Goal: Information Seeking & Learning: Learn about a topic

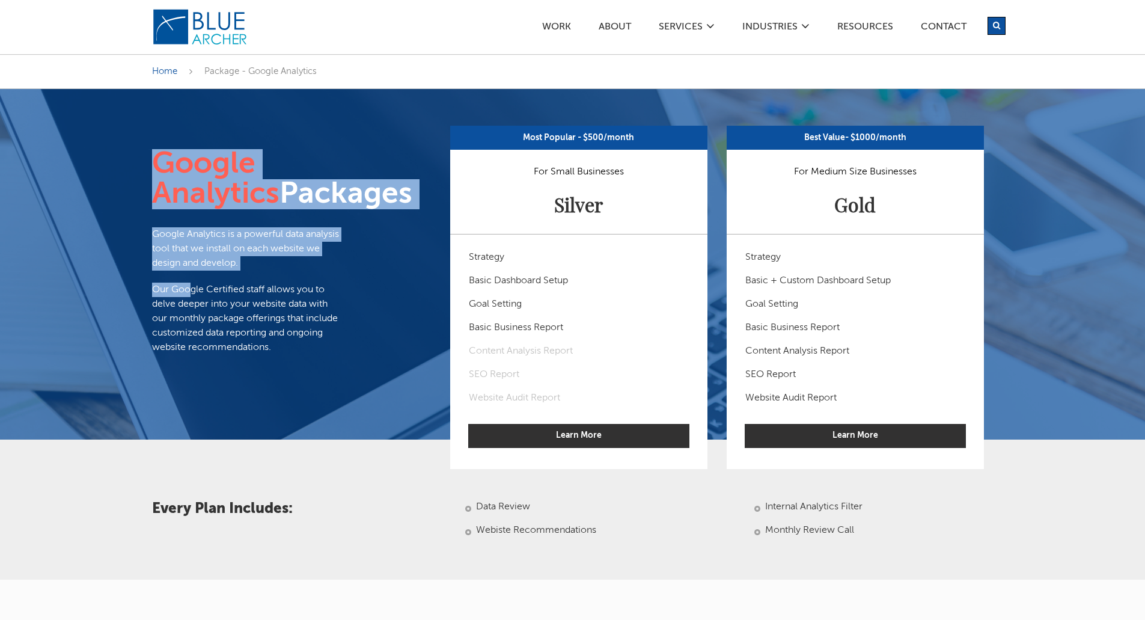
drag, startPoint x: 191, startPoint y: 322, endPoint x: 232, endPoint y: 425, distance: 110.7
click at [232, 425] on section "Google Analytics Packages Google Analytics is a powerful data analysis tool tha…" at bounding box center [572, 264] width 1145 height 351
click at [232, 420] on div at bounding box center [572, 264] width 1145 height 351
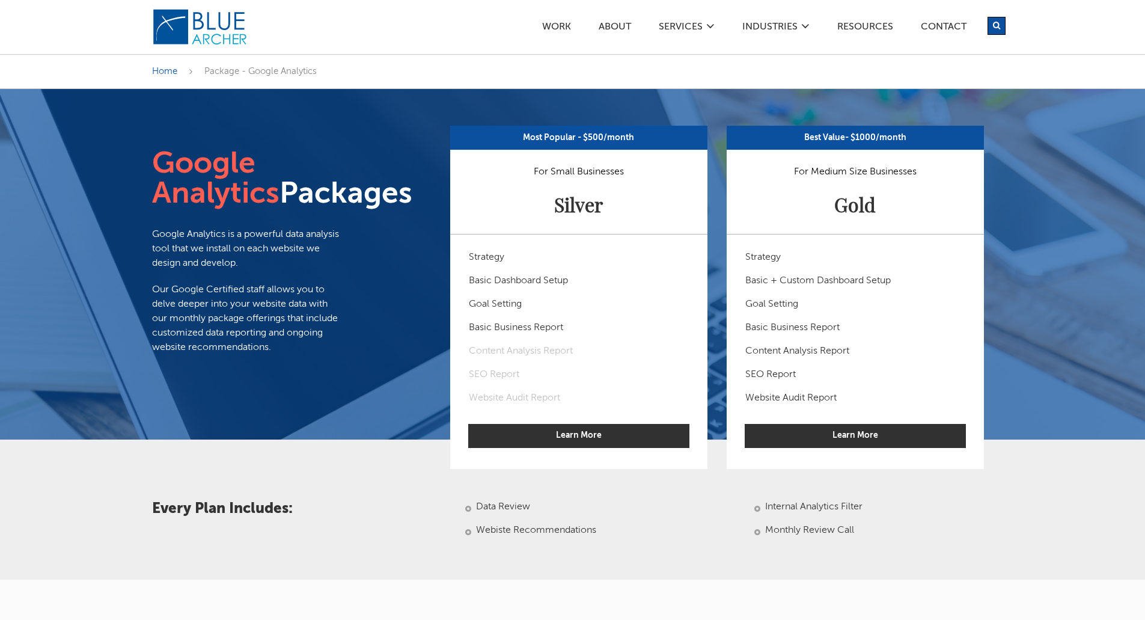
click at [244, 367] on div "Google Analytics Packages Google Analytics is a powerful data analysis tool tha…" at bounding box center [248, 258] width 216 height 218
click at [246, 355] on p "Our Google Certified staff allows you to delve deeper into your website data wi…" at bounding box center [248, 319] width 192 height 72
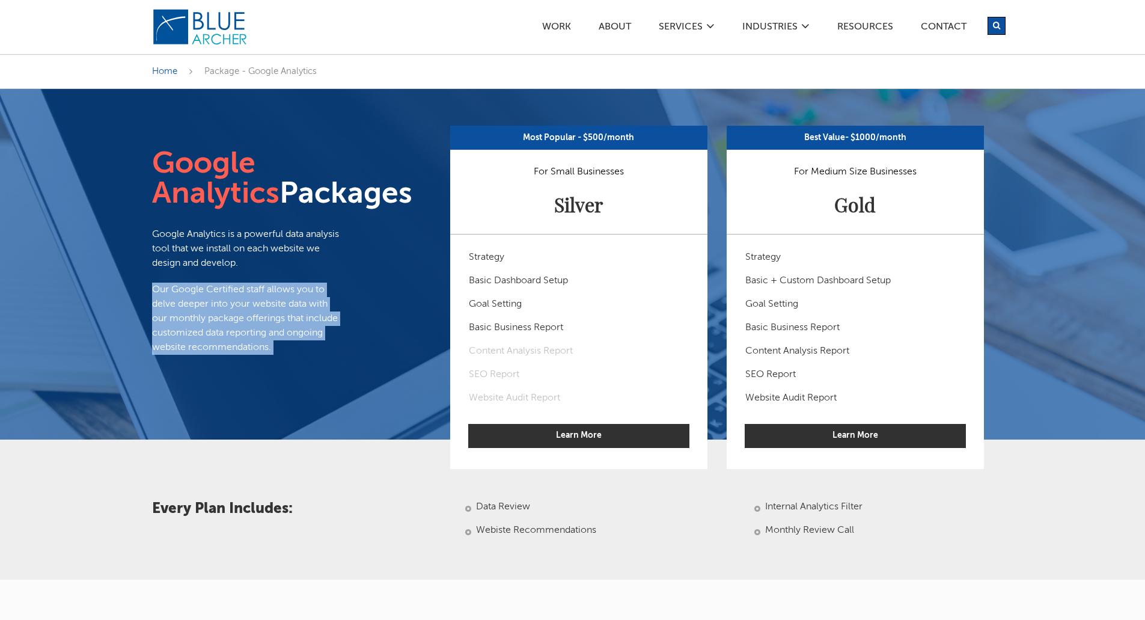
click at [246, 355] on p "Our Google Certified staff allows you to delve deeper into your website data wi…" at bounding box center [248, 319] width 192 height 72
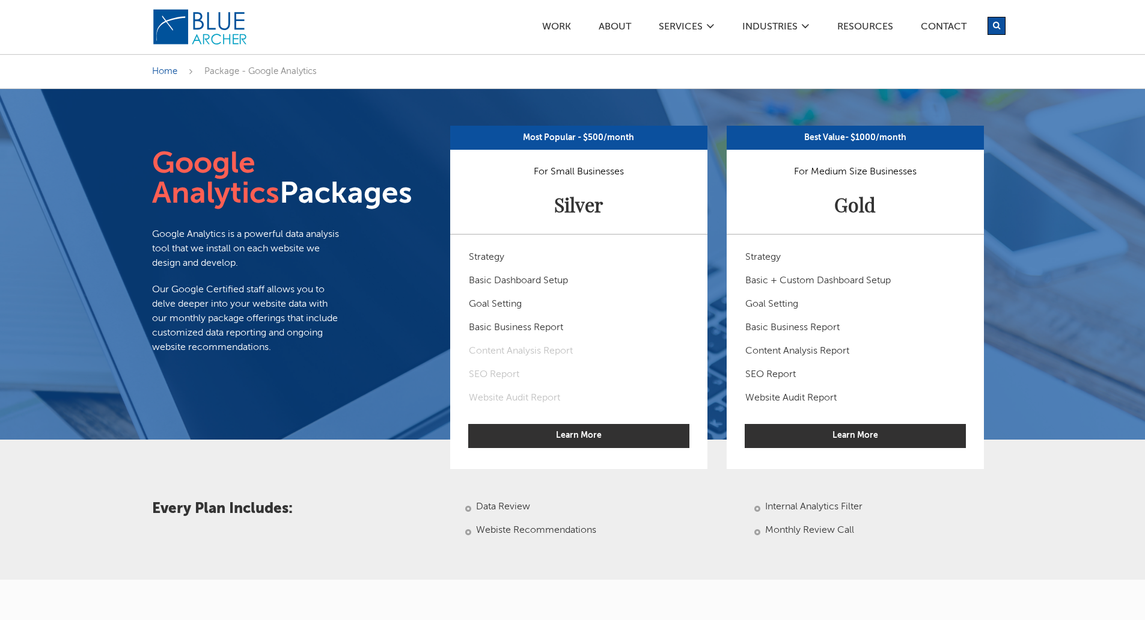
click at [276, 403] on div at bounding box center [572, 264] width 1145 height 351
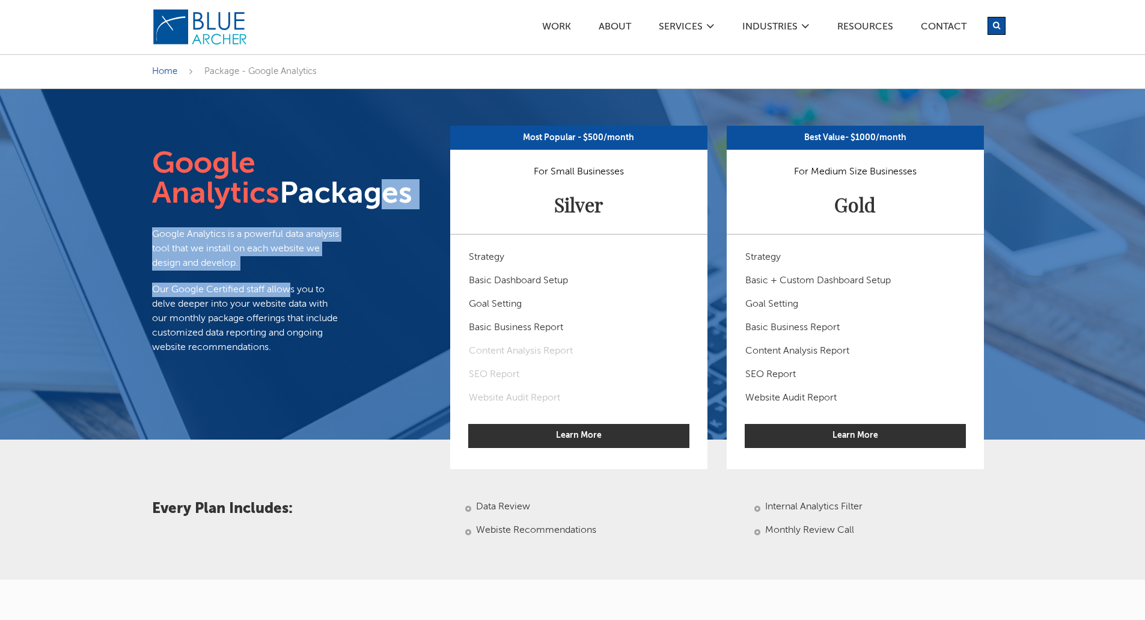
drag, startPoint x: 236, startPoint y: 212, endPoint x: 289, endPoint y: 299, distance: 101.2
click at [289, 301] on div "Google Analytics Packages Google Analytics is a powerful data analysis tool tha…" at bounding box center [248, 258] width 216 height 218
click at [289, 271] on p "Google Analytics is a powerful data analysis tool that we install on each websi…" at bounding box center [248, 248] width 192 height 43
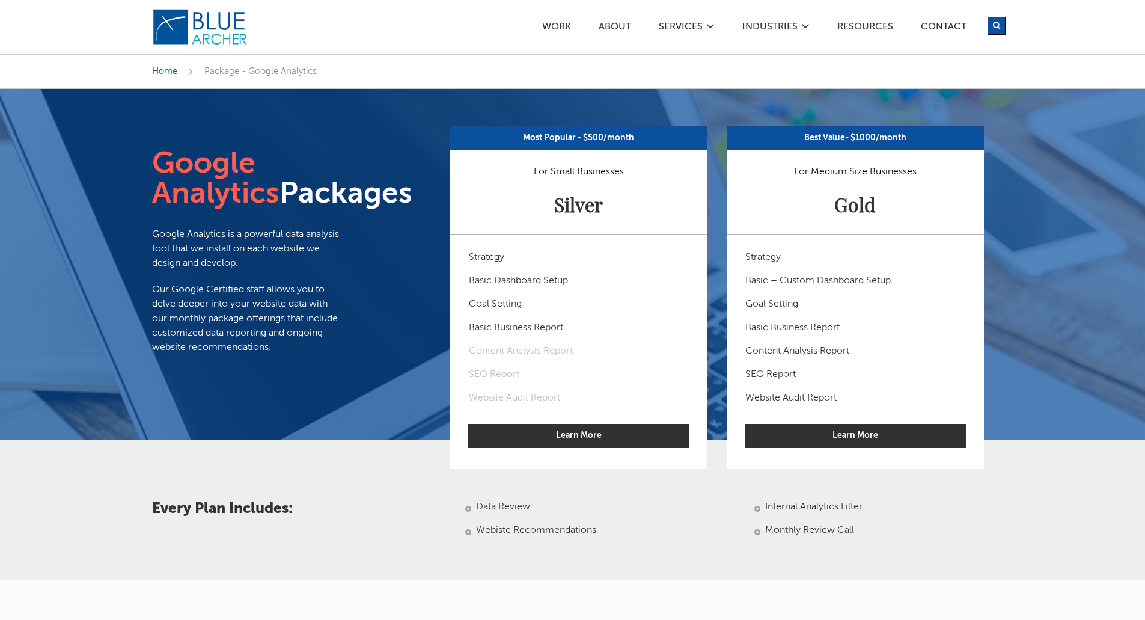
drag, startPoint x: 283, startPoint y: 226, endPoint x: 301, endPoint y: 305, distance: 81.4
click at [301, 305] on div "Google Analytics Packages Google Analytics is a powerful data analysis tool tha…" at bounding box center [248, 258] width 216 height 218
click at [301, 305] on div "Google Analytics is a powerful data analysis tool that we install on each websi…" at bounding box center [248, 290] width 192 height 127
drag, startPoint x: 291, startPoint y: 373, endPoint x: 291, endPoint y: 384, distance: 10.8
click at [291, 367] on div "Google Analytics Packages Google Analytics is a powerful data analysis tool tha…" at bounding box center [248, 258] width 216 height 218
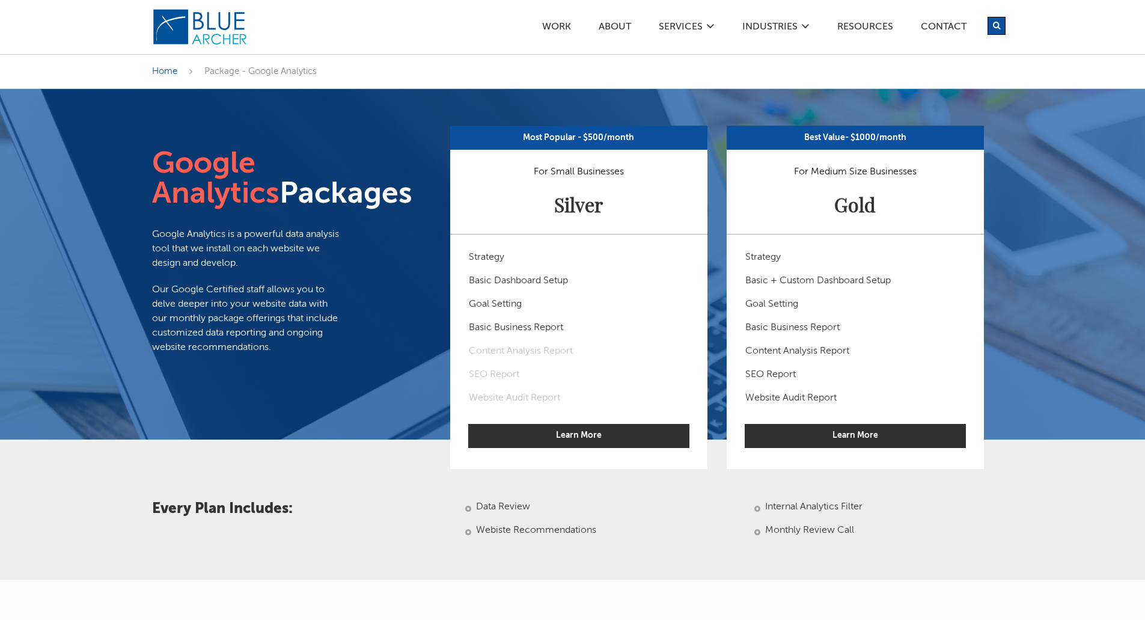
click at [291, 367] on div "Google Analytics Packages Google Analytics is a powerful data analysis tool tha…" at bounding box center [248, 258] width 216 height 218
click at [1037, 538] on section "Every Plan Includes: Data Review Webiste Recommendations Internal Analytics Fil…" at bounding box center [572, 510] width 1145 height 140
click at [560, 23] on link "Work" at bounding box center [557, 28] width 30 height 13
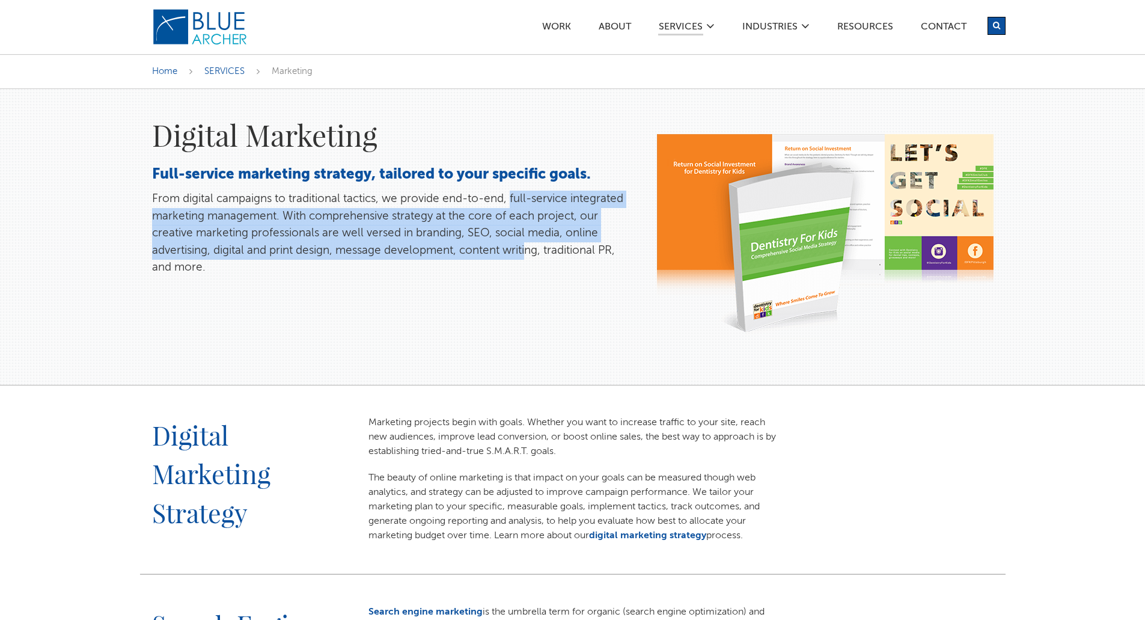
click at [528, 252] on p "From digital campaigns to traditional tactics, we provide end-to-end, full-serv…" at bounding box center [392, 234] width 481 height 86
